Goal: Connect with others: Connect with others

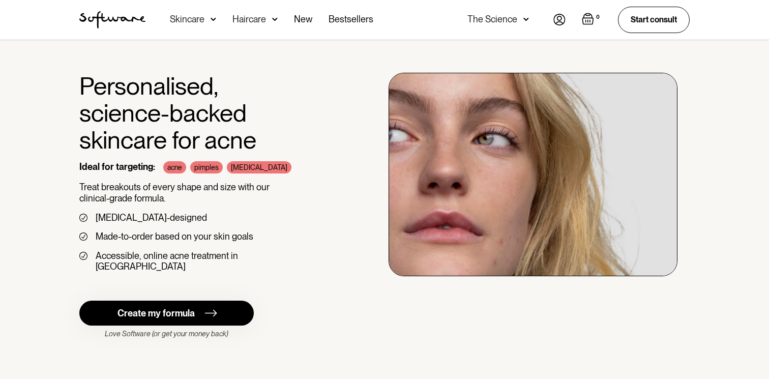
click at [554, 20] on img at bounding box center [559, 20] width 12 height 12
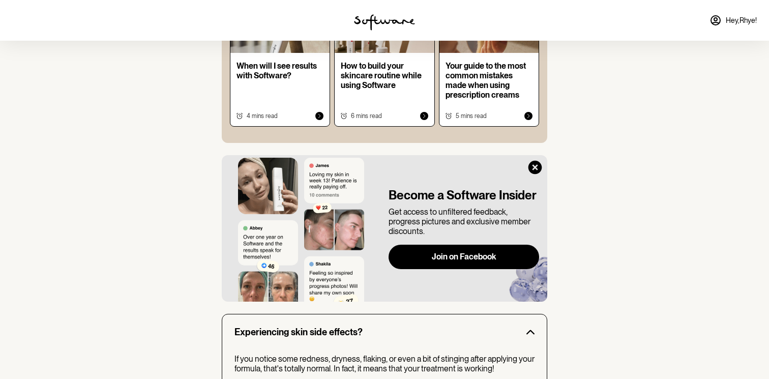
scroll to position [710, 0]
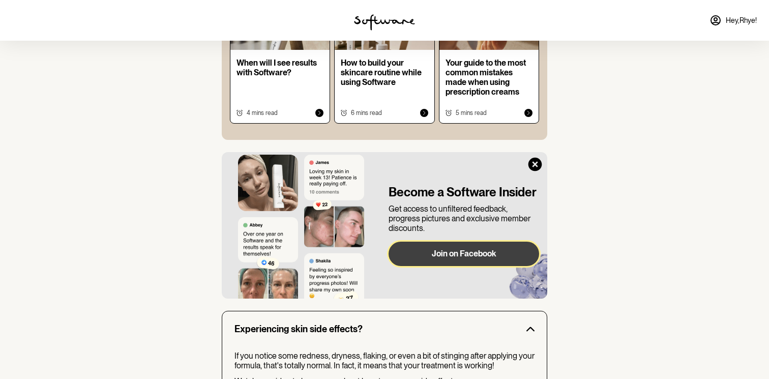
click at [423, 243] on button "Join on Facebook" at bounding box center [464, 254] width 151 height 24
